Goal: Task Accomplishment & Management: Use online tool/utility

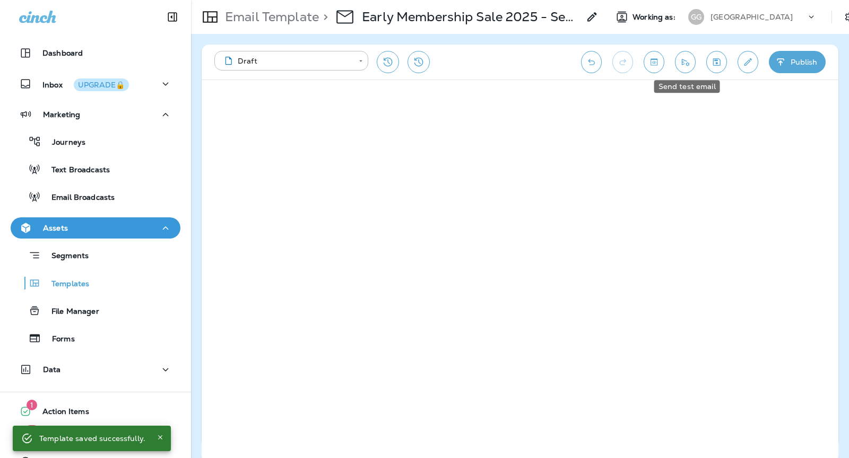
click at [682, 67] on icon "Send test email" at bounding box center [685, 62] width 11 height 11
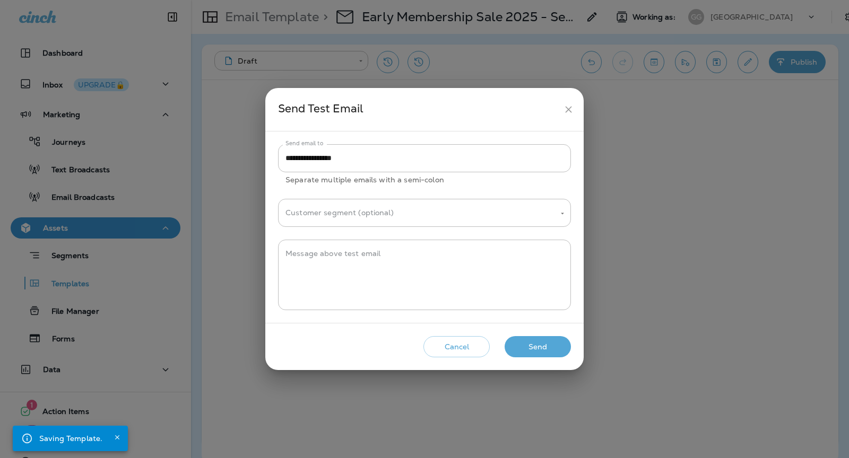
click at [532, 349] on button "Send" at bounding box center [538, 347] width 66 height 22
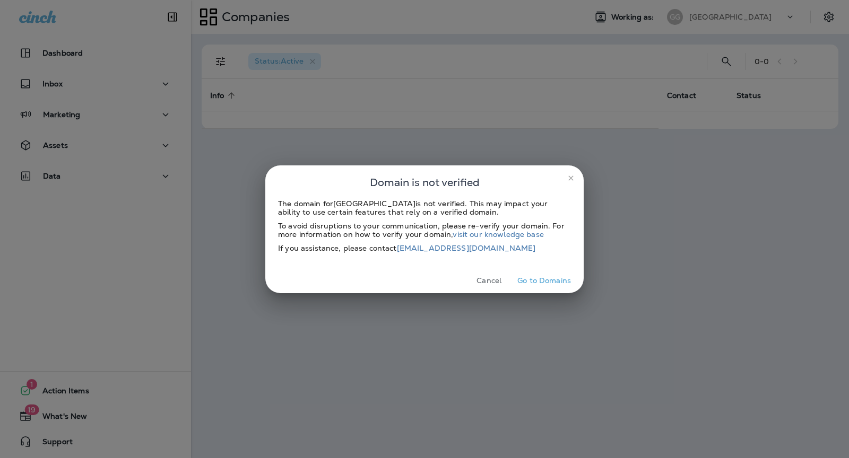
click at [534, 278] on button "Go to Domains" at bounding box center [544, 281] width 62 height 16
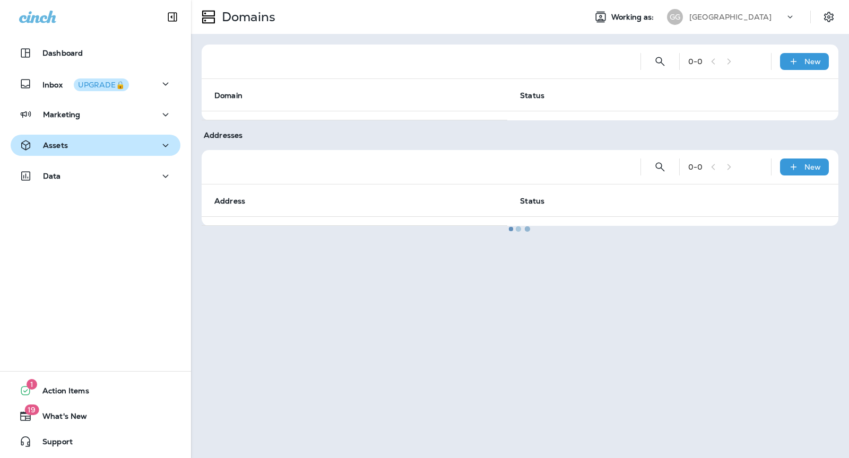
click at [106, 150] on div "Assets" at bounding box center [95, 145] width 153 height 13
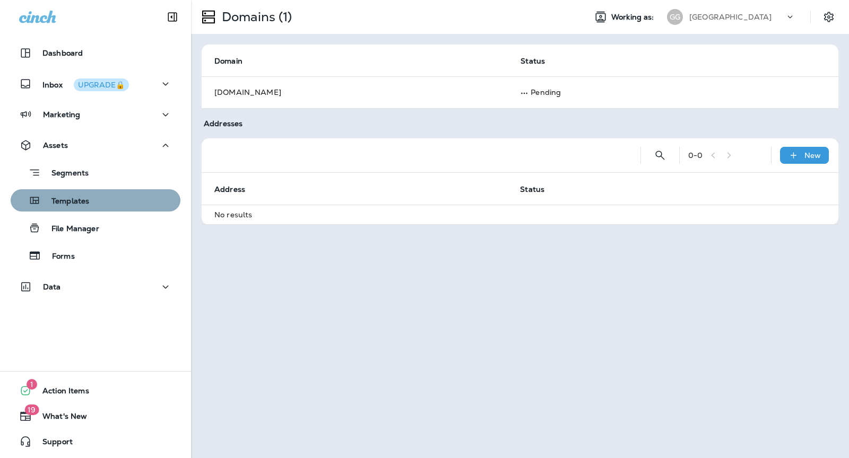
click at [112, 198] on div "Templates" at bounding box center [95, 201] width 161 height 16
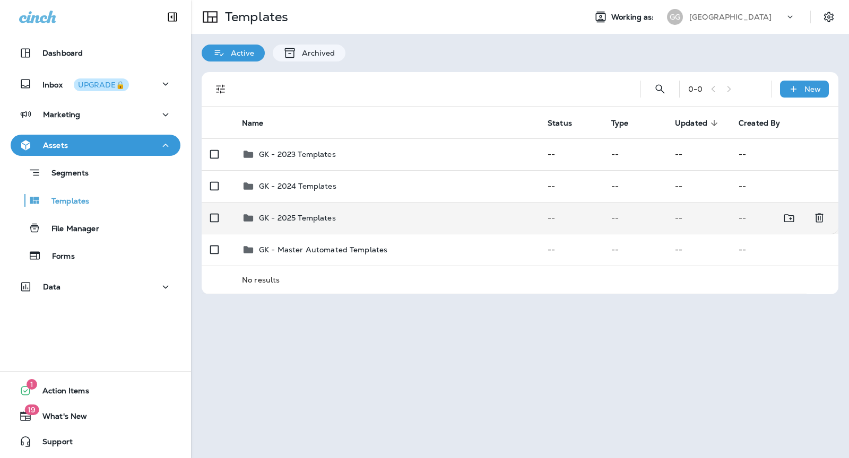
click at [433, 213] on div "GK - 2025 Templates" at bounding box center [386, 218] width 289 height 13
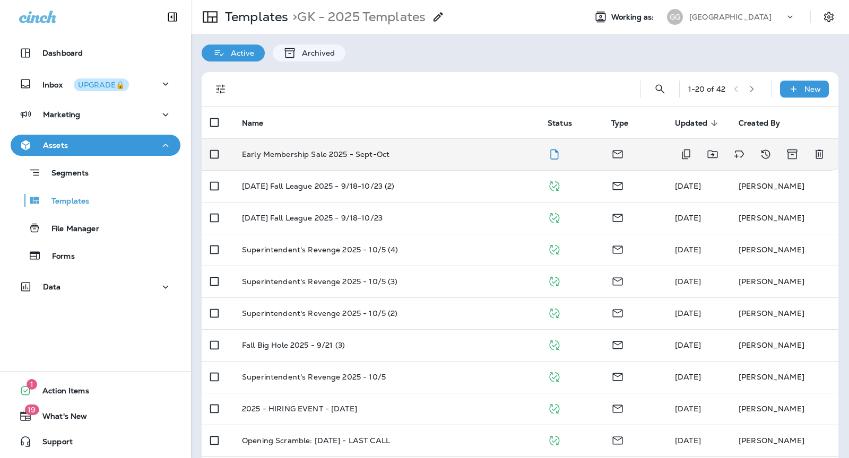
click at [430, 164] on td "Early Membership Sale 2025 - Sept-Oct" at bounding box center [386, 154] width 306 height 32
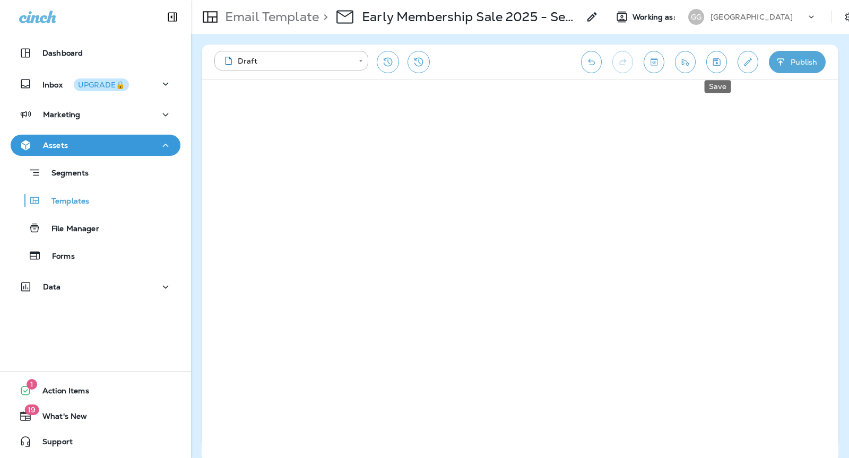
click at [721, 60] on icon "Save" at bounding box center [716, 62] width 11 height 11
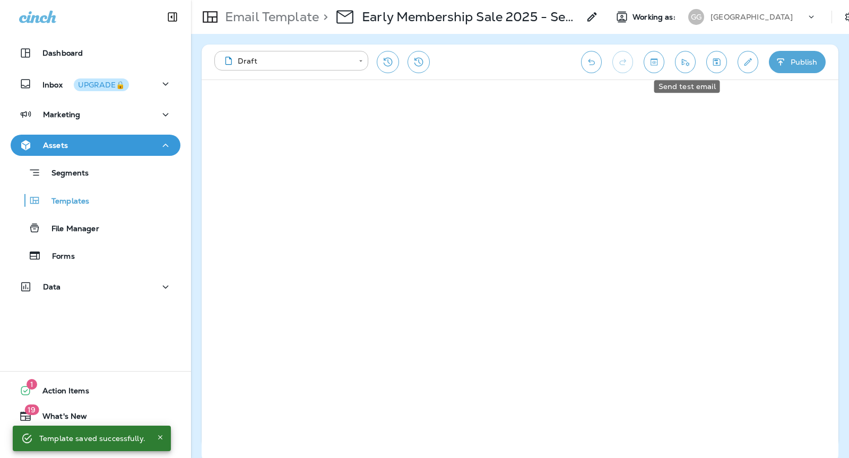
click at [686, 65] on icon "Send test email" at bounding box center [685, 62] width 11 height 11
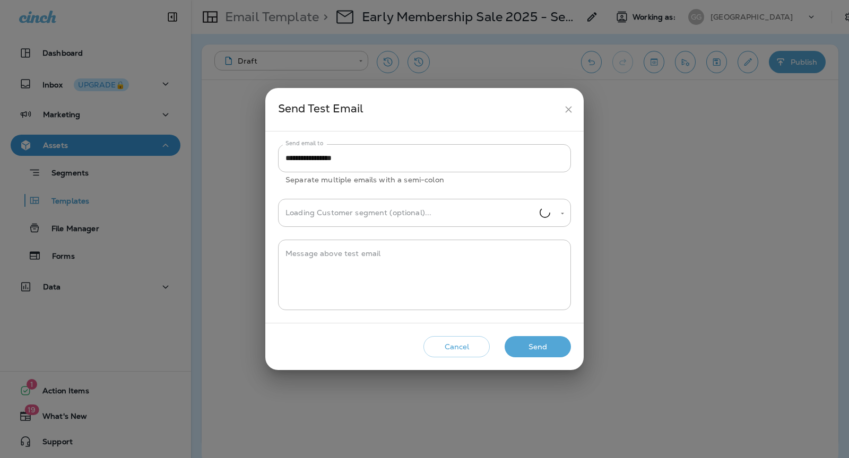
click at [559, 350] on button "Send" at bounding box center [538, 347] width 66 height 22
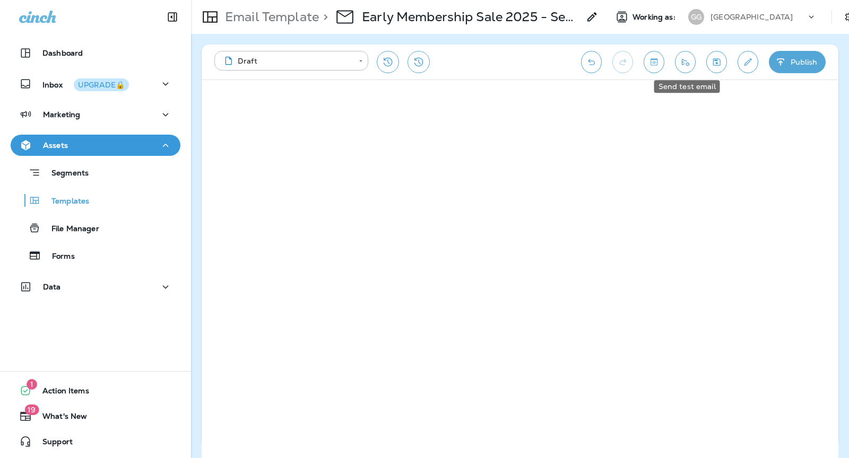
click at [686, 64] on icon "Send test email" at bounding box center [685, 62] width 11 height 11
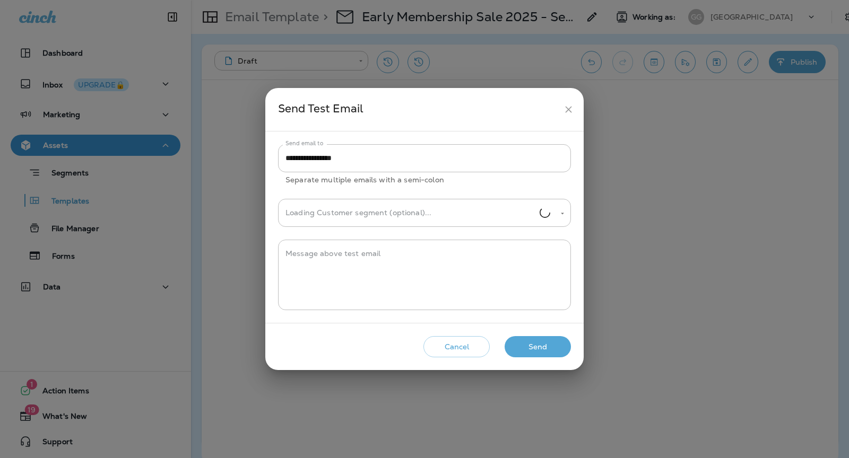
click at [547, 348] on button "Send" at bounding box center [538, 347] width 66 height 22
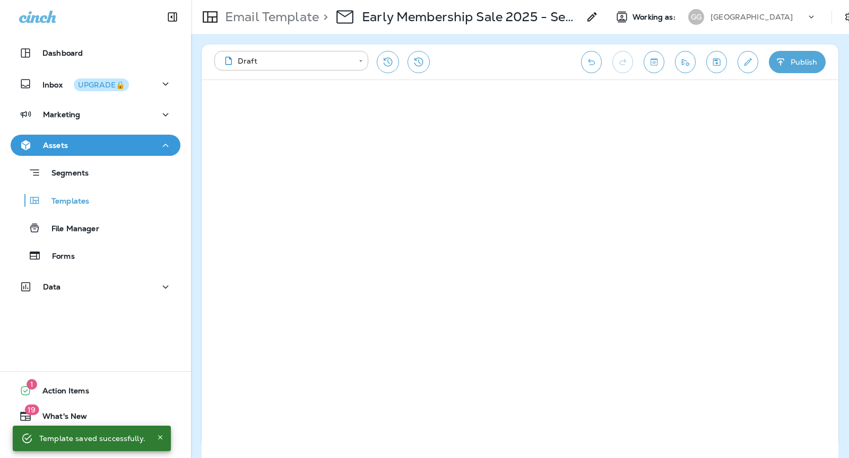
click at [687, 65] on icon "Send test email" at bounding box center [685, 62] width 11 height 11
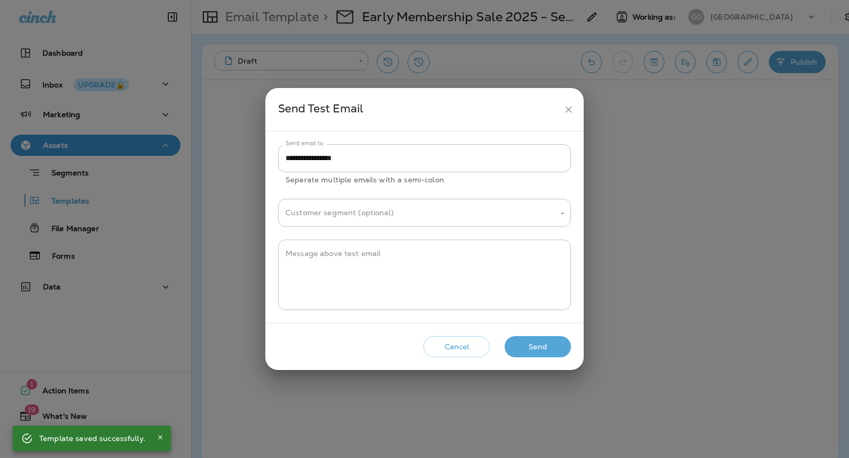
click at [548, 352] on button "Send" at bounding box center [538, 347] width 66 height 22
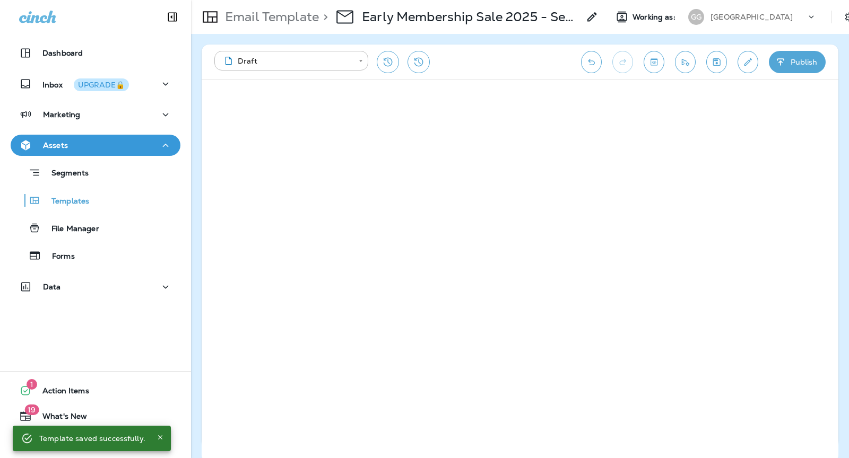
click at [792, 56] on button "Publish" at bounding box center [797, 62] width 57 height 22
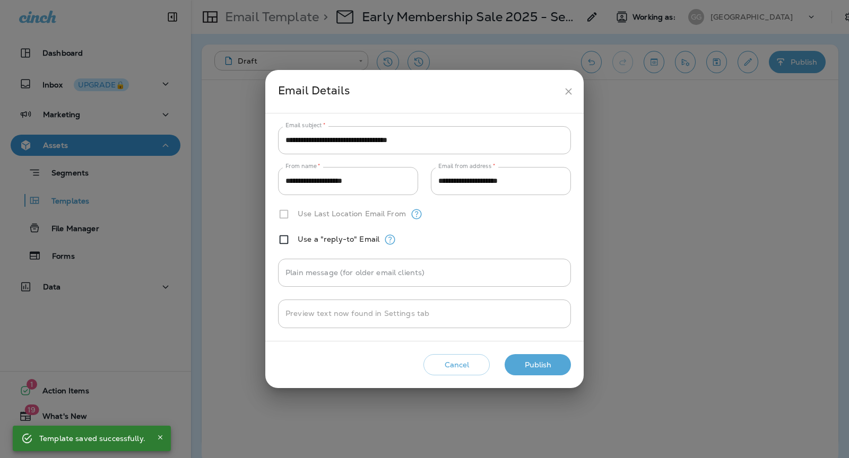
click at [532, 367] on button "Publish" at bounding box center [538, 365] width 66 height 22
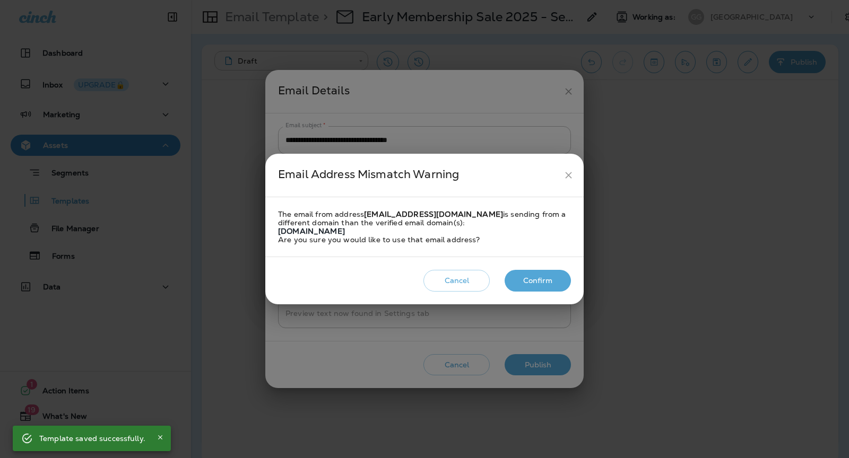
click at [534, 283] on button "Confirm" at bounding box center [538, 281] width 66 height 22
